Goal: Obtain resource: Obtain resource

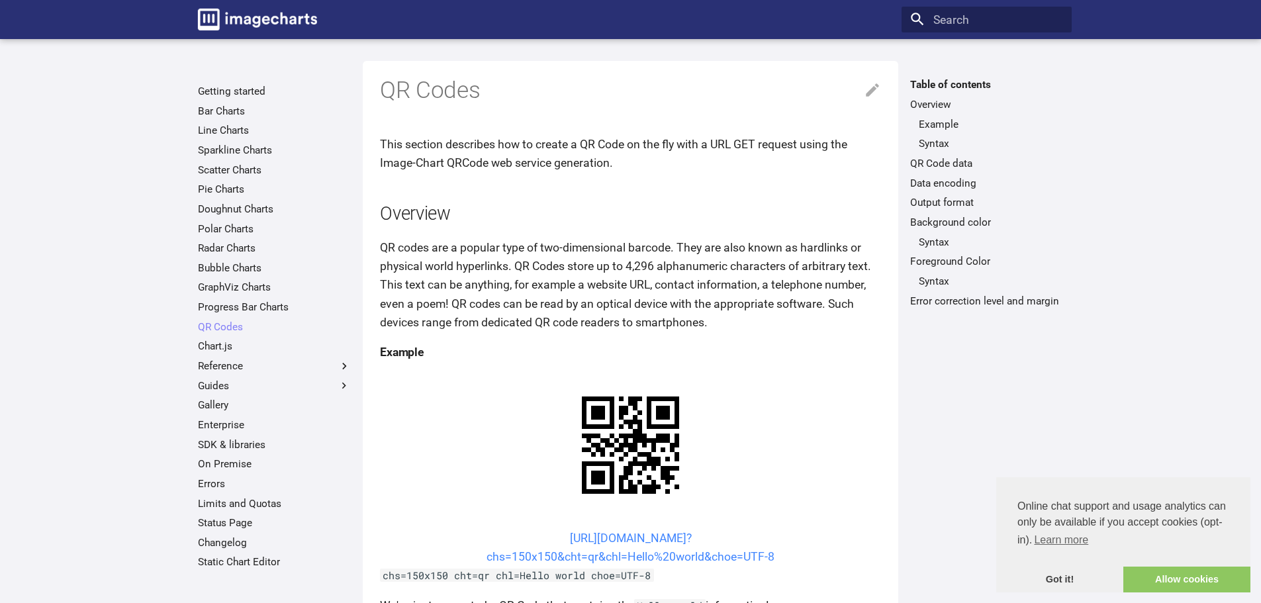
click at [727, 553] on link "[URL][DOMAIN_NAME]? chs=150x150&cht=qr&chl=Hello%20world&choe=UTF-8" at bounding box center [631, 548] width 288 height 32
drag, startPoint x: 806, startPoint y: 555, endPoint x: 524, endPoint y: 539, distance: 282.4
click at [524, 539] on center "[URL][DOMAIN_NAME]? chs=150x150&cht=qr&chl=Hello%20world&choe=UTF-8" at bounding box center [630, 547] width 501 height 37
copy link "[URL][DOMAIN_NAME]? chs=150x150&cht=qr&chl=Hello%20world&choe=UTF-8"
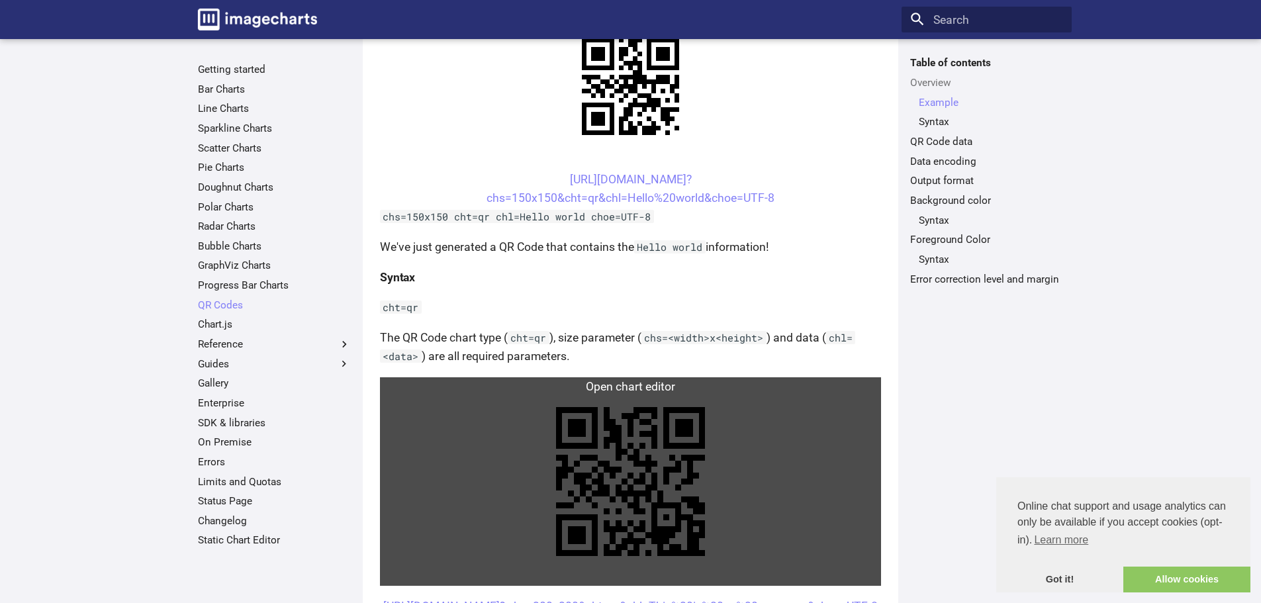
scroll to position [331, 0]
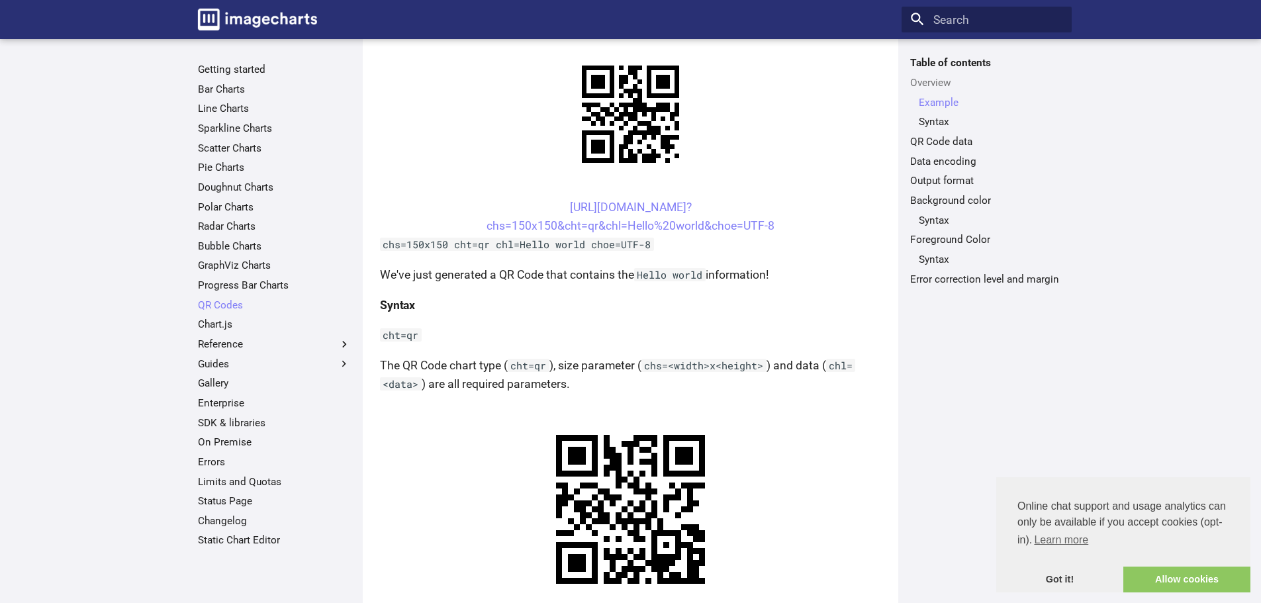
click at [641, 240] on code "chs=150x150 cht=qr chl=Hello world choe=UTF-8" at bounding box center [517, 244] width 274 height 13
drag, startPoint x: 526, startPoint y: 187, endPoint x: 629, endPoint y: 228, distance: 111.1
copy link "https://image-charts.com/chart? chs=150x150&cht=qr&chl="
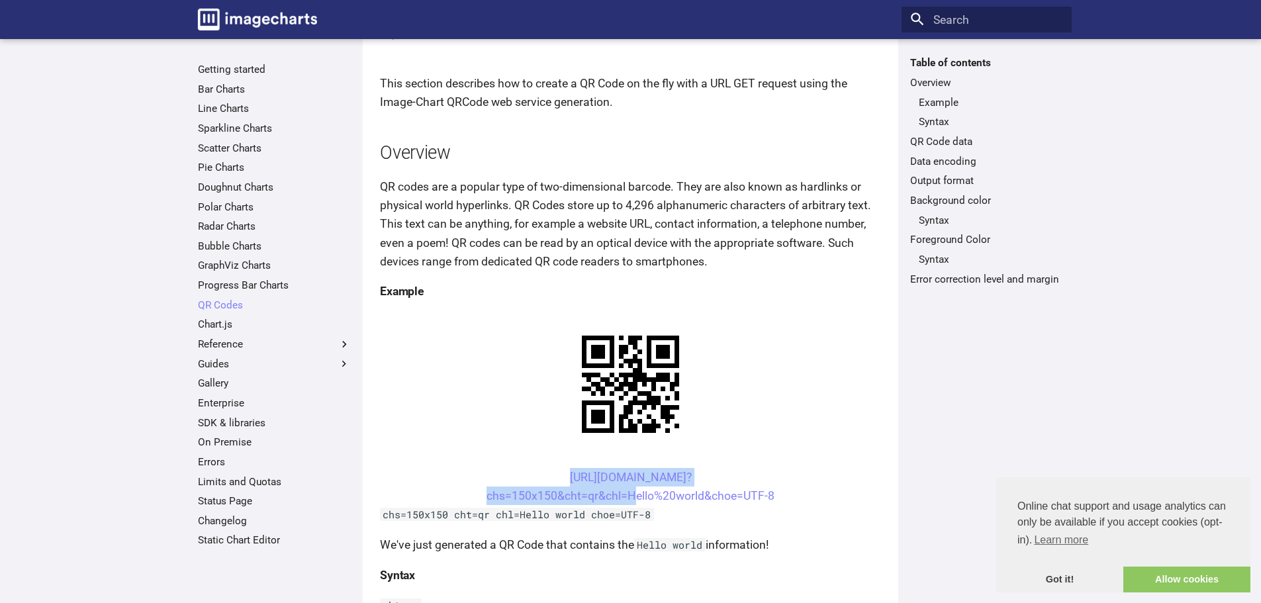
scroll to position [132, 0]
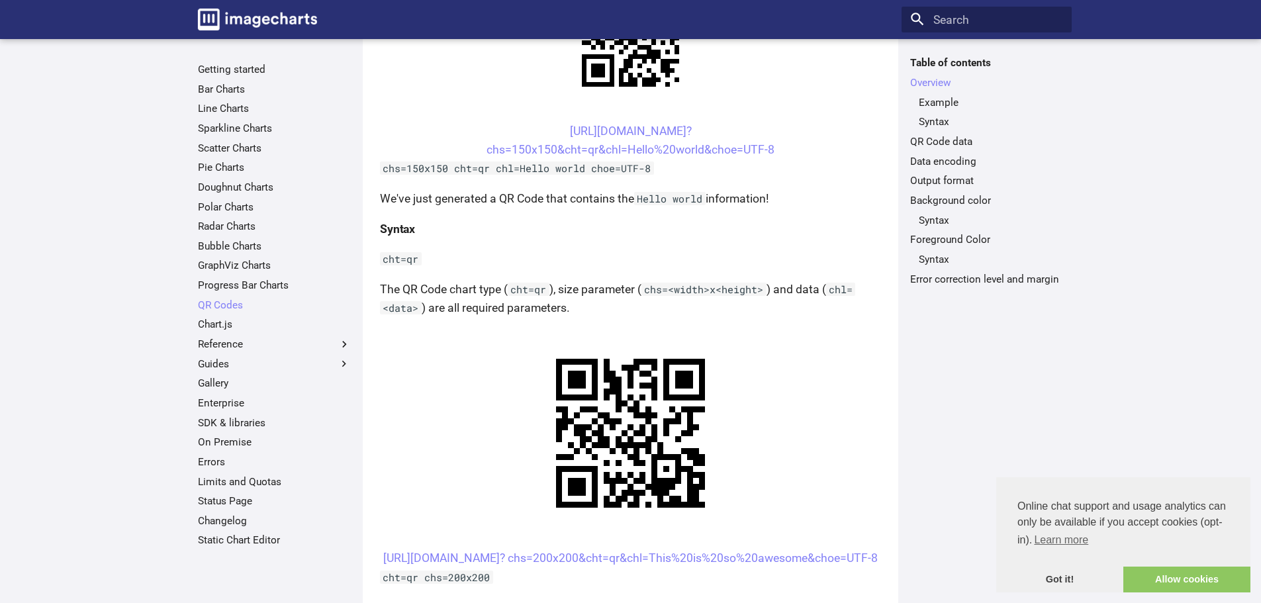
scroll to position [199, 0]
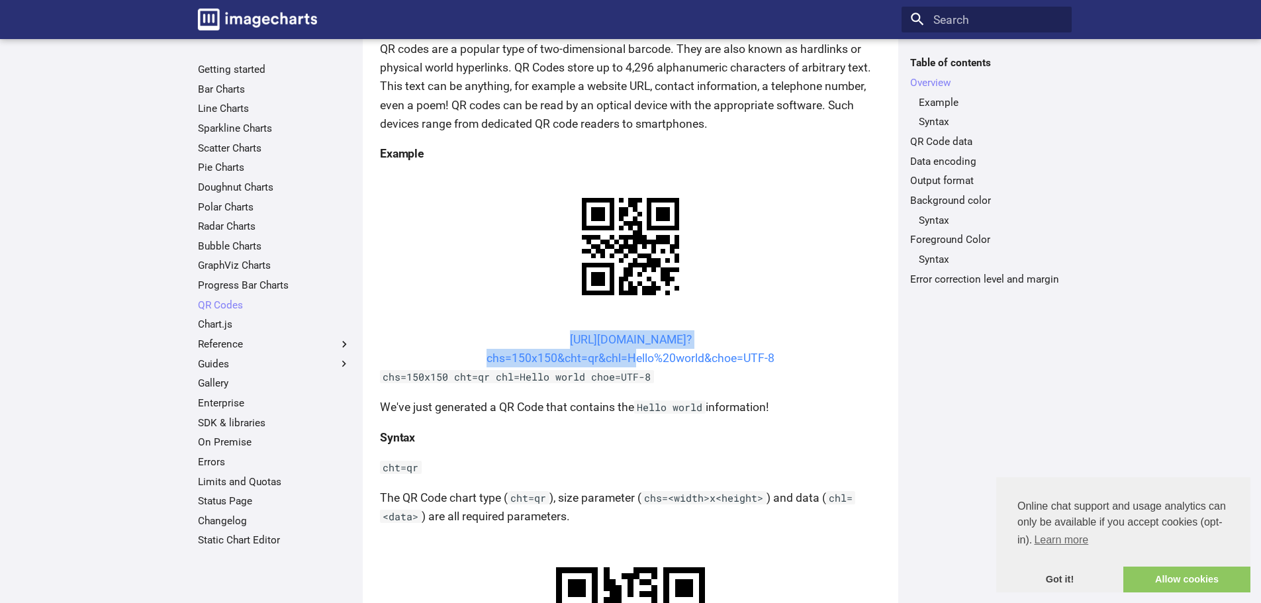
drag, startPoint x: 541, startPoint y: 333, endPoint x: 628, endPoint y: 359, distance: 90.5
click at [628, 359] on center "[URL][DOMAIN_NAME]? chs=150x150&cht=qr&chl=Hello%20world&choe=UTF-8" at bounding box center [630, 348] width 501 height 37
